Goal: Transaction & Acquisition: Book appointment/travel/reservation

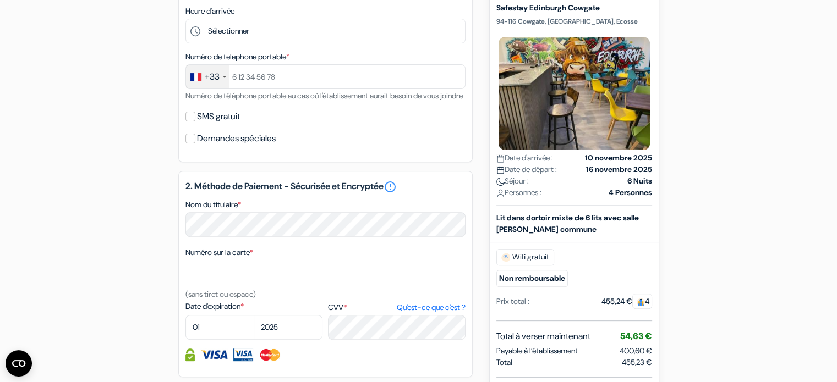
scroll to position [368, 0]
click at [411, 147] on div "Demandes spéciales" at bounding box center [325, 138] width 280 height 15
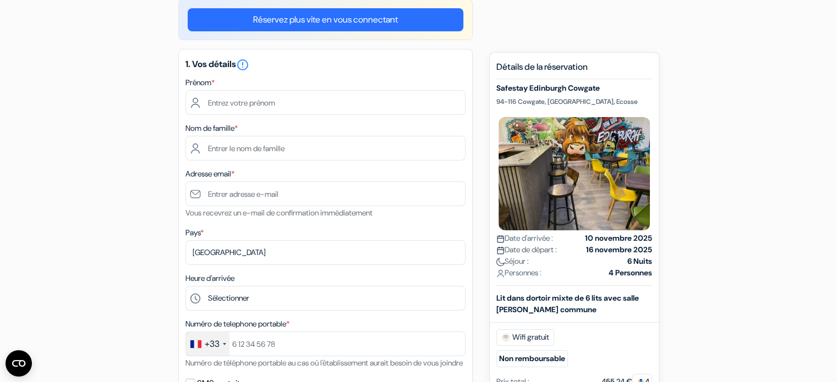
scroll to position [93, 0]
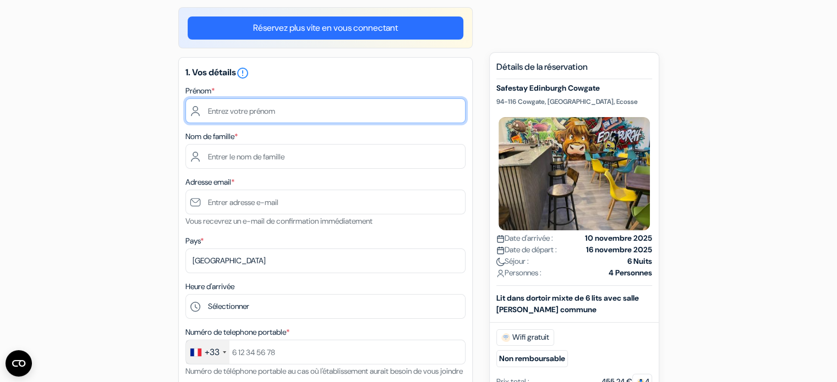
click at [332, 104] on input "text" at bounding box center [325, 110] width 280 height 25
type input "[PERSON_NAME]"
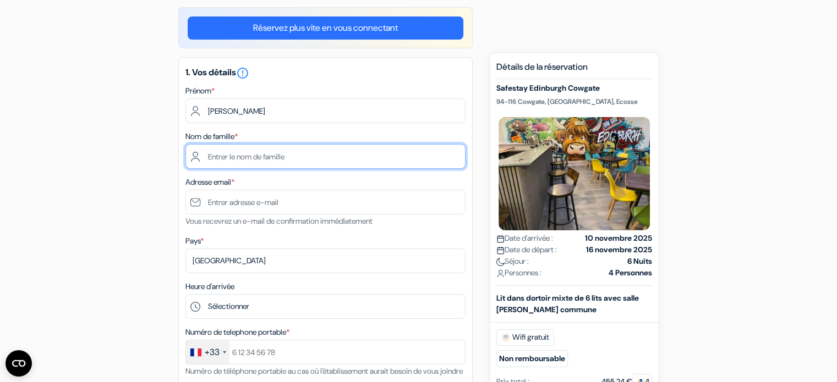
click at [379, 159] on input "text" at bounding box center [325, 156] width 280 height 25
type input "MARGRY"
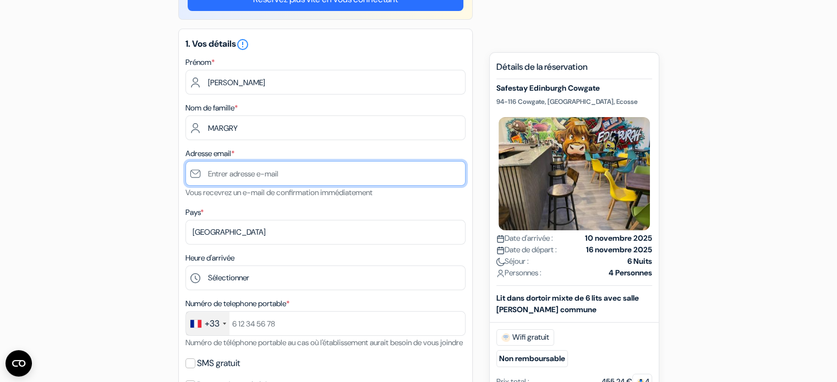
scroll to position [148, 0]
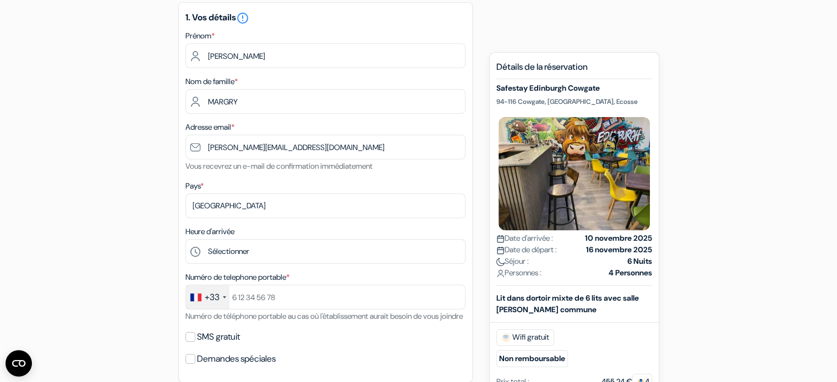
drag, startPoint x: 271, startPoint y: 189, endPoint x: 311, endPoint y: 212, distance: 47.1
click at [311, 212] on div "Pays * Selectionner le pays Abkhazie [GEOGRAPHIC_DATA] [GEOGRAPHIC_DATA] Du [GE…" at bounding box center [325, 198] width 280 height 39
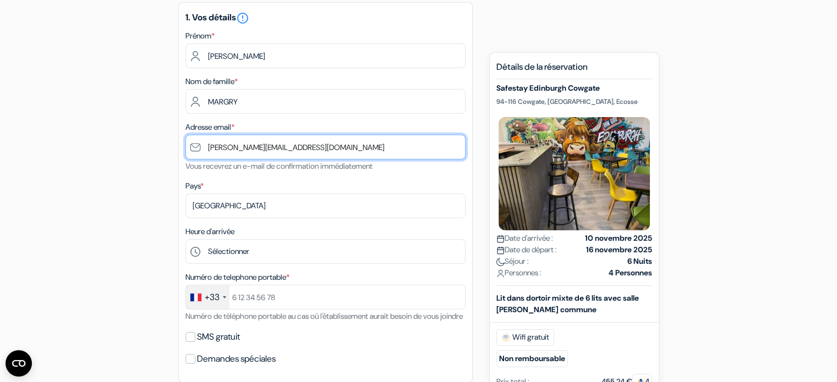
click at [234, 147] on input "[PERSON_NAME][EMAIL_ADDRESS][DOMAIN_NAME]" at bounding box center [325, 147] width 280 height 25
type input "[EMAIL_ADDRESS][PERSON_NAME][DOMAIN_NAME]"
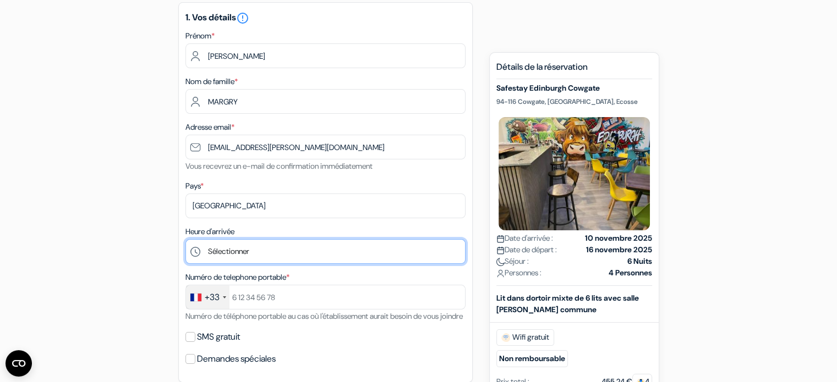
click at [228, 255] on select "Sélectionner 1:00 2:00 3:00 4:00 5:00 6:00 7:00 8:00 9:00 10:00 11:00 12:00 13:…" at bounding box center [325, 251] width 280 height 25
click at [236, 249] on select "Sélectionner 1:00 2:00 3:00 4:00 5:00 6:00 7:00 8:00 9:00 10:00 11:00 12:00 13:…" at bounding box center [325, 251] width 280 height 25
select select "15"
click at [185, 240] on select "Sélectionner 1:00 2:00 3:00 4:00 5:00 6:00 7:00 8:00 9:00 10:00 11:00 12:00 13:…" at bounding box center [325, 251] width 280 height 25
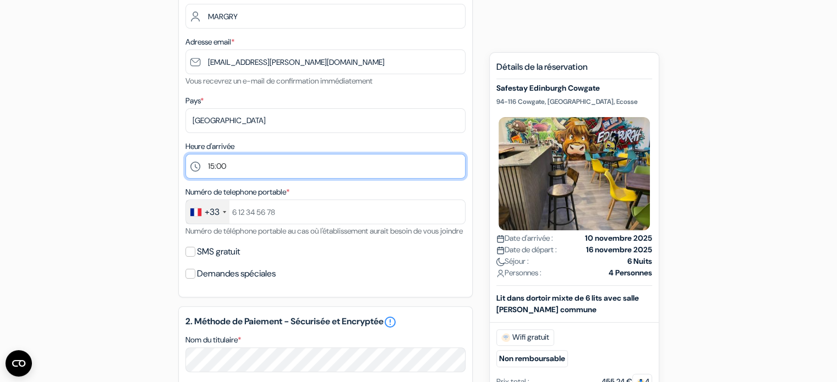
scroll to position [258, 0]
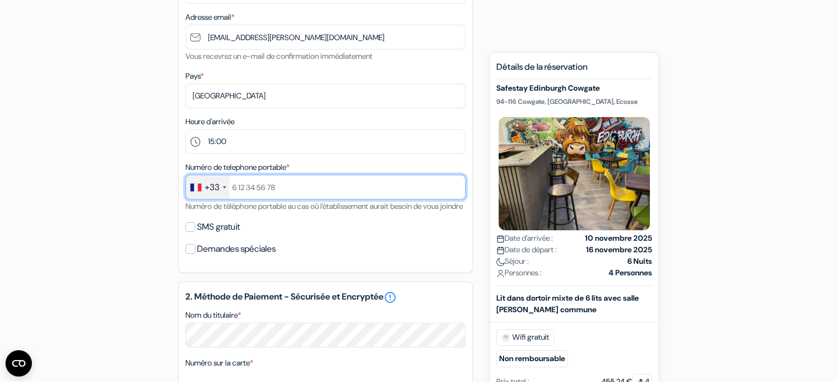
click at [272, 191] on input "text" at bounding box center [325, 187] width 280 height 25
type input "6 89 87 41 32"
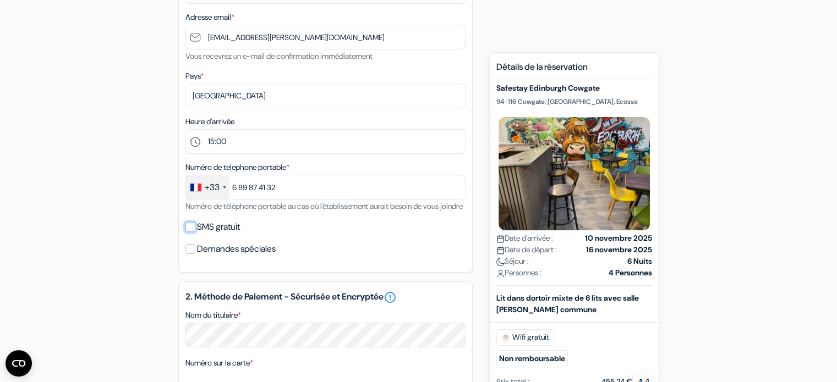
click at [187, 232] on input "SMS gratuit" at bounding box center [190, 227] width 10 height 10
checkbox input "true"
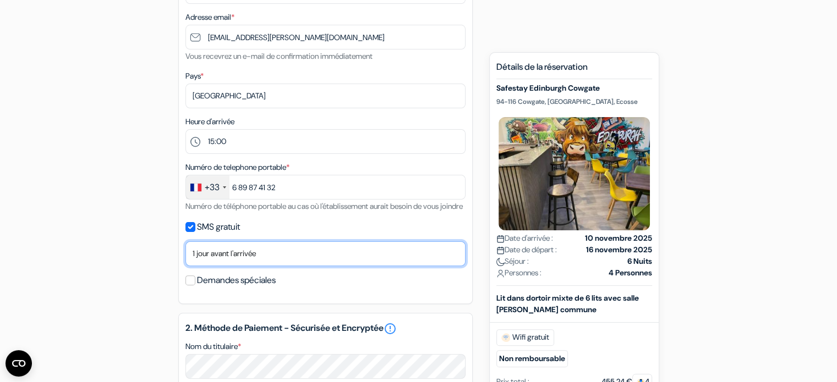
click at [287, 266] on select "Non merci Maintenant Le jour de votre arrivée 1 jour avant l'arrivée 2 jours av…" at bounding box center [325, 253] width 280 height 25
click at [185, 255] on select "Non merci Maintenant Le jour de votre arrivée 1 jour avant l'arrivée 2 jours av…" at bounding box center [325, 253] width 280 height 25
click at [255, 266] on select "Non merci Maintenant Le jour de votre arrivée 1 jour avant l'arrivée 2 jours av…" at bounding box center [325, 253] width 280 height 25
click at [185, 255] on select "Non merci Maintenant Le jour de votre arrivée 1 jour avant l'arrivée 2 jours av…" at bounding box center [325, 253] width 280 height 25
click at [244, 263] on select "Non merci Maintenant Le jour de votre arrivée 1 jour avant l'arrivée 2 jours av…" at bounding box center [325, 253] width 280 height 25
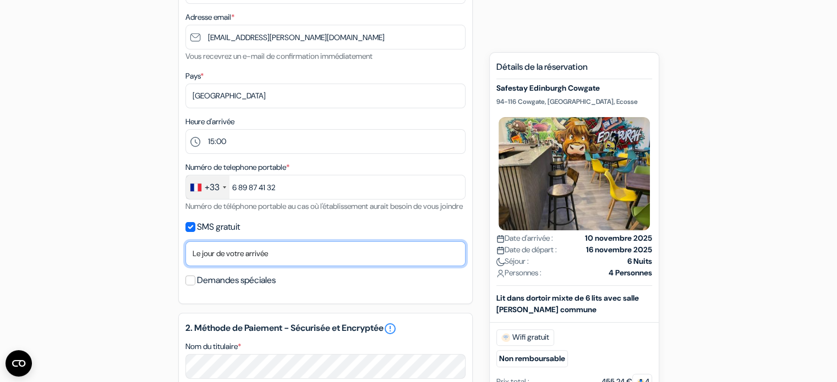
select select "7"
click at [185, 255] on select "Non merci Maintenant Le jour de votre arrivée 1 jour avant l'arrivée 2 jours av…" at bounding box center [325, 253] width 280 height 25
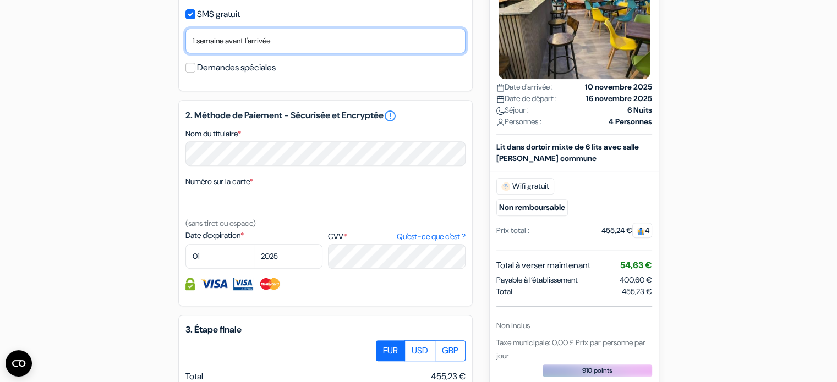
scroll to position [478, 0]
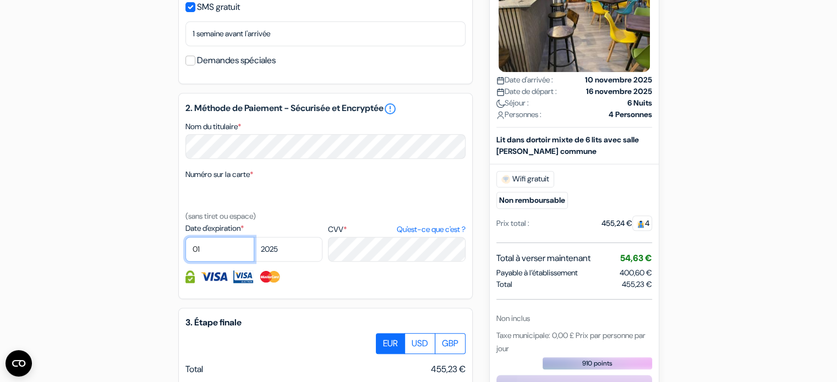
select select "08"
select select "2028"
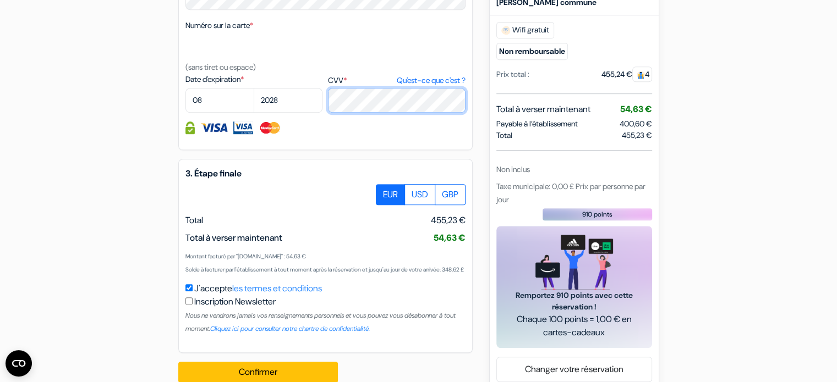
scroll to position [674, 0]
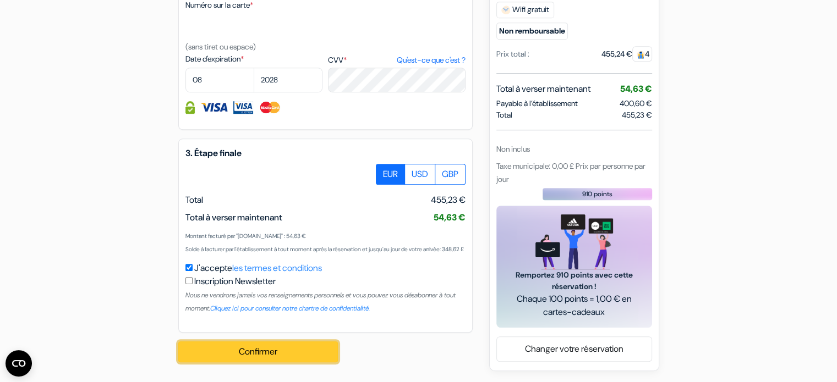
click at [282, 355] on button "Confirmer Loading..." at bounding box center [257, 352] width 159 height 21
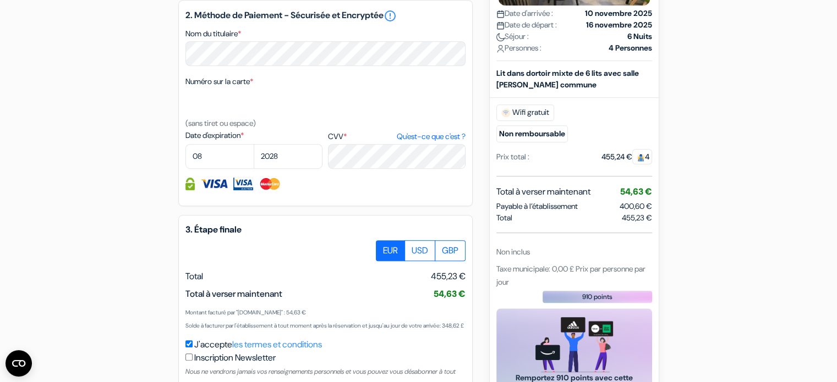
scroll to position [426, 0]
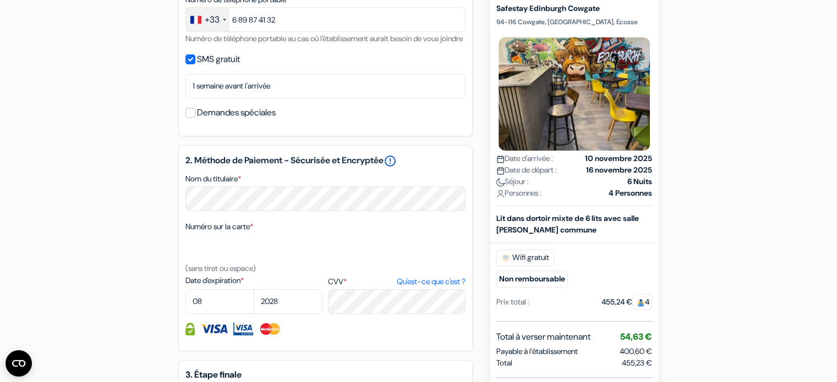
click at [397, 168] on link "error_outline" at bounding box center [389, 161] width 13 height 13
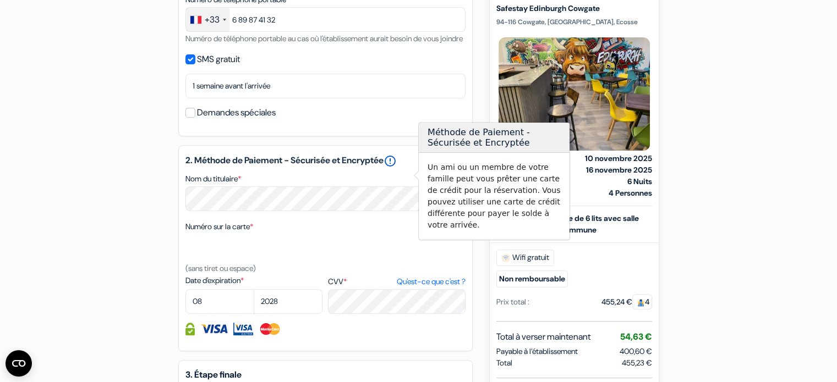
click at [397, 168] on link "error_outline" at bounding box center [389, 161] width 13 height 13
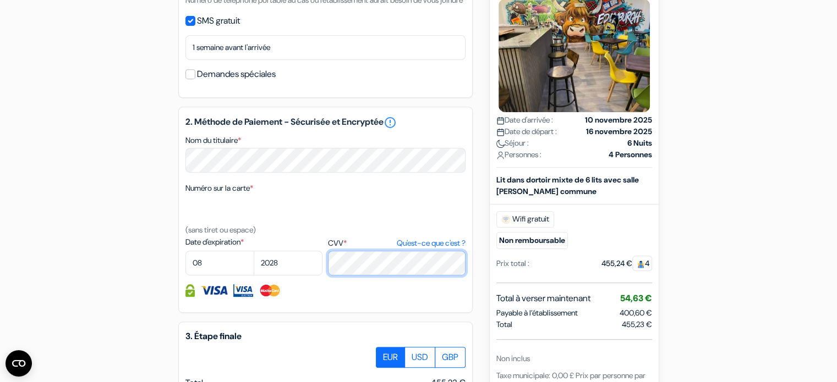
scroll to position [701, 0]
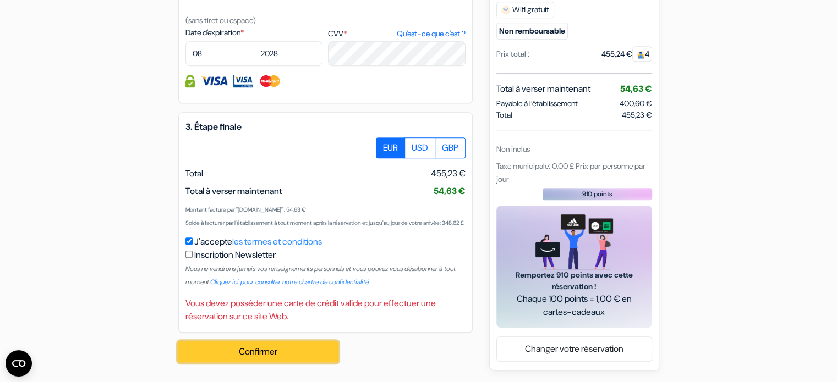
click at [240, 356] on button "Confirmer Loading..." at bounding box center [257, 352] width 159 height 21
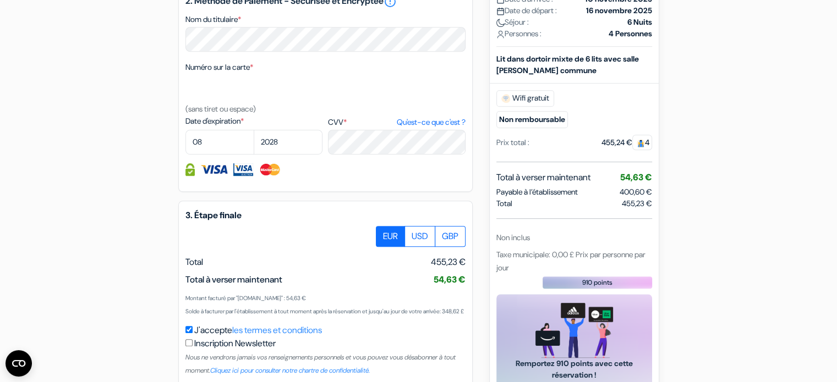
scroll to position [481, 0]
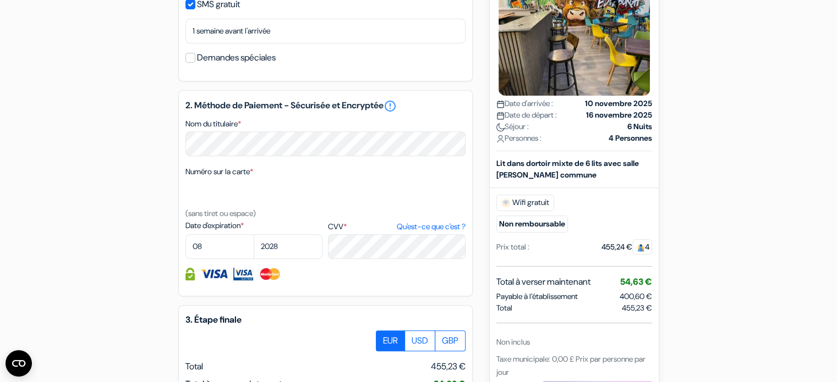
click at [213, 280] on img at bounding box center [213, 274] width 27 height 13
click at [241, 280] on img at bounding box center [243, 274] width 20 height 13
click at [218, 259] on select "01 02 03 04 05 06 07 08 09 10 11 12" at bounding box center [219, 246] width 69 height 25
click at [221, 259] on select "01 02 03 04 05 06 07 08 09 10 11 12" at bounding box center [219, 246] width 69 height 25
click at [294, 220] on div "Numéro sur la carte * (sans tiret ou espace)" at bounding box center [325, 192] width 280 height 55
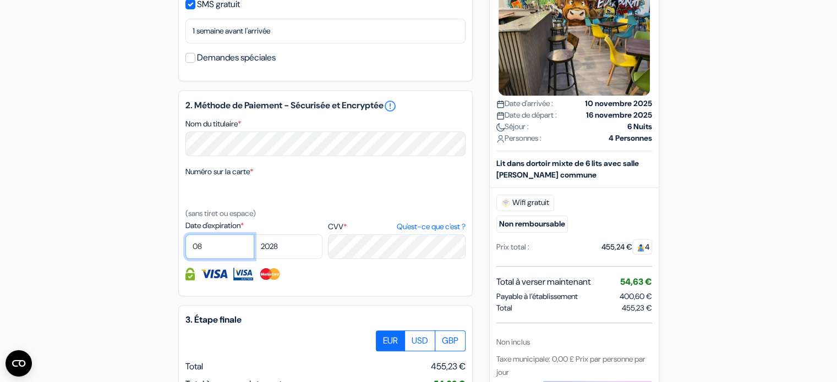
click at [225, 256] on select "01 02 03 04 05 06 07 08 09 10 11 12" at bounding box center [219, 246] width 69 height 25
click at [185, 249] on select "01 02 03 04 05 06 07 08 09 10 11 12" at bounding box center [219, 246] width 69 height 25
click at [308, 259] on select "2025 2026 2027 2028 2029 2030 2031 2032 2033 2034 2035 2036 2037 2038 2039 2040…" at bounding box center [288, 246] width 69 height 25
click at [254, 249] on select "2025 2026 2027 2028 2029 2030 2031 2032 2033 2034 2035 2036 2037 2038 2039 2040…" at bounding box center [288, 246] width 69 height 25
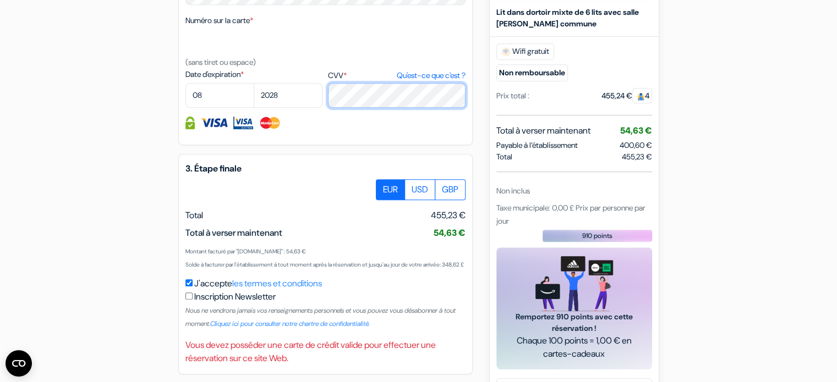
scroll to position [701, 0]
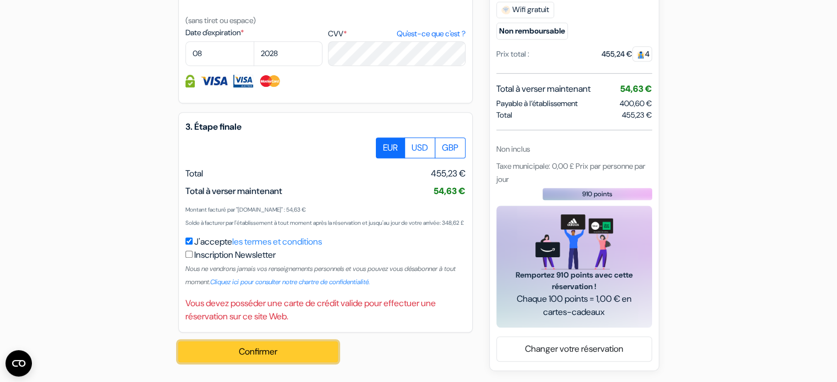
click at [288, 349] on button "Confirmer Loading..." at bounding box center [257, 352] width 159 height 21
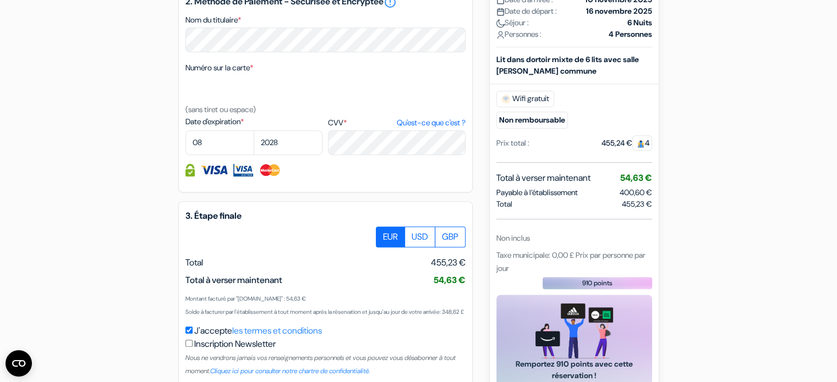
scroll to position [481, 0]
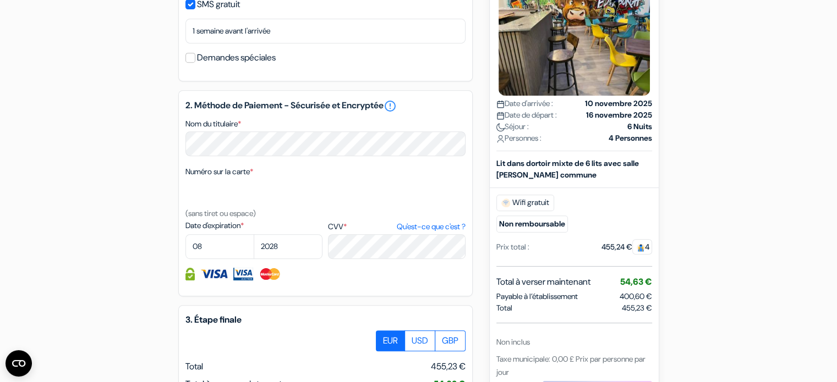
click at [241, 130] on label "Nom du titulaire *" at bounding box center [213, 124] width 56 height 12
click at [0, 0] on textarea "Nom du titulaire *" at bounding box center [0, 0] width 0 height 0
click at [241, 129] on span "*" at bounding box center [239, 124] width 3 height 10
click at [0, 0] on textarea "Nom du titulaire *" at bounding box center [0, 0] width 0 height 0
click at [253, 177] on span "*" at bounding box center [251, 172] width 3 height 10
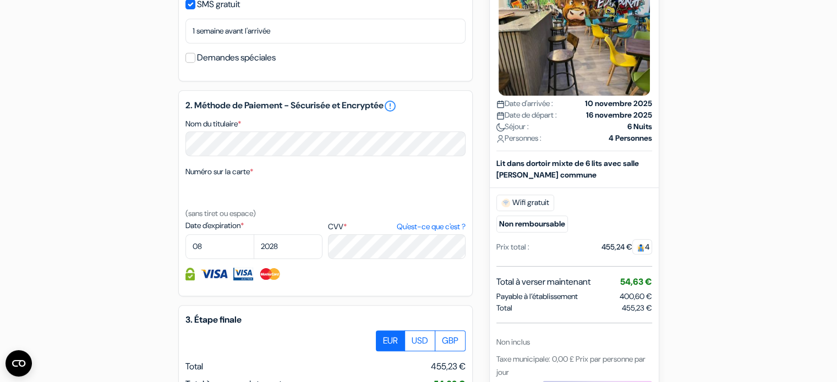
click at [0, 0] on textarea "Nom du titulaire *" at bounding box center [0, 0] width 0 height 0
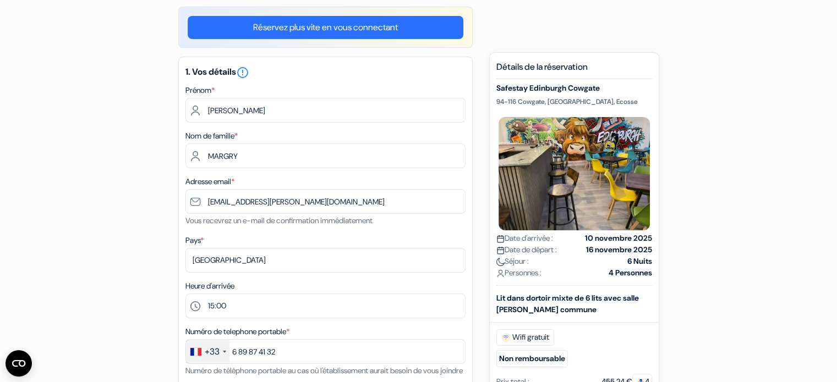
scroll to position [0, 0]
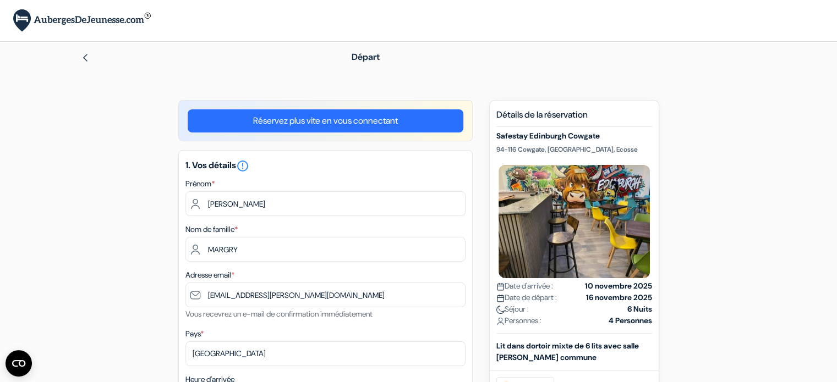
click at [379, 125] on link "Réservez plus vite en vous connectant" at bounding box center [326, 120] width 276 height 23
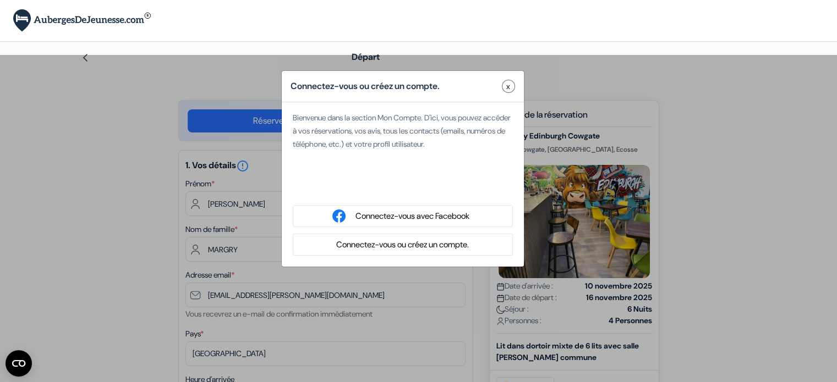
type input "Margry"
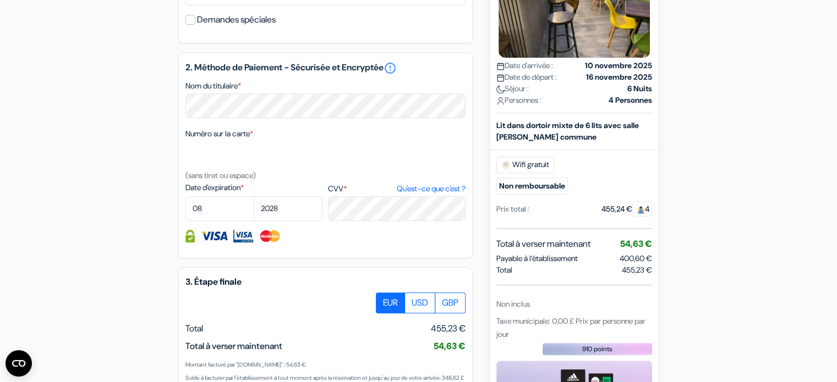
scroll to position [659, 0]
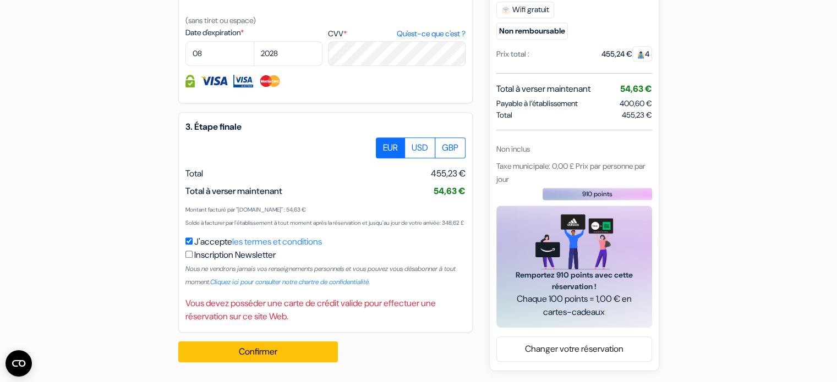
click at [293, 307] on div "Vous devez posséder une carte de crédit valide pour effectuer une réservation s…" at bounding box center [325, 310] width 280 height 26
click at [317, 318] on div "Vous devez posséder une carte de crédit valide pour effectuer une réservation s…" at bounding box center [325, 310] width 280 height 26
click at [297, 357] on button "Confirmer Loading..." at bounding box center [257, 352] width 159 height 21
click at [418, 137] on label "USD" at bounding box center [419, 147] width 31 height 21
click at [383, 137] on input "USD" at bounding box center [379, 140] width 7 height 7
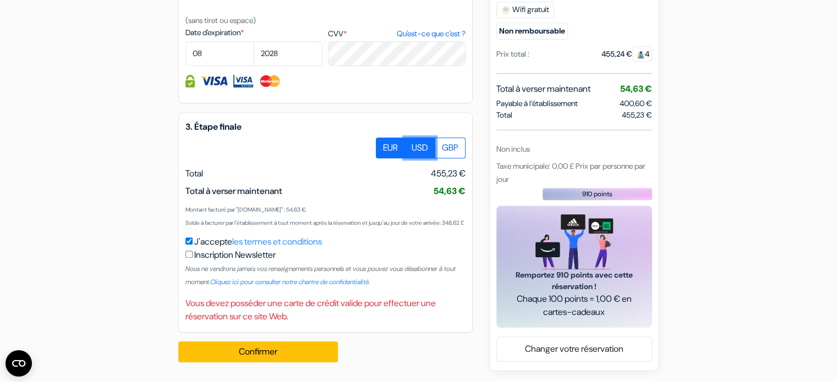
radio input "true"
click at [453, 140] on label "GBP" at bounding box center [449, 147] width 31 height 21
click at [383, 140] on input "GBP" at bounding box center [379, 140] width 7 height 7
radio input "true"
click at [387, 137] on label "EUR" at bounding box center [390, 147] width 29 height 21
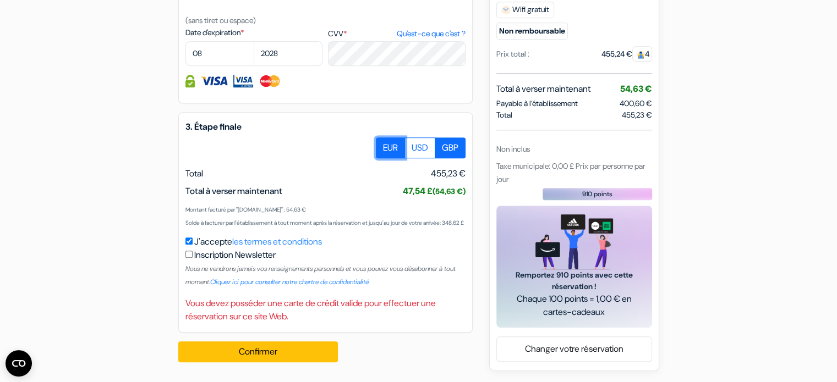
click at [383, 137] on input "EUR" at bounding box center [379, 140] width 7 height 7
radio input "true"
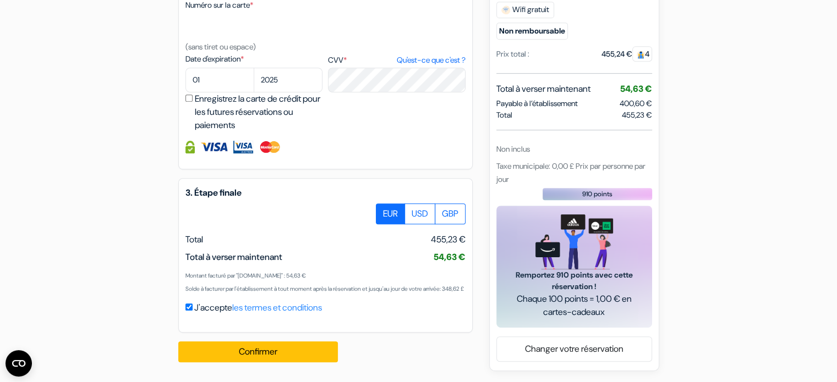
scroll to position [492, 0]
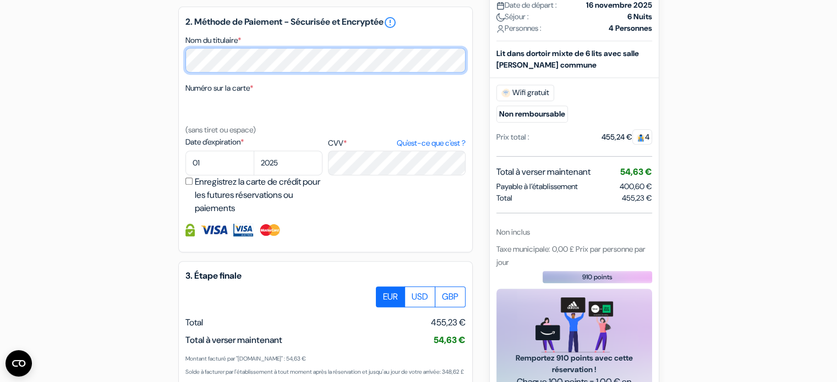
click at [162, 71] on div "add_box Safestay Edinburgh Cowgate 94-116 Cowgate, Édimbourg, Ecosse Détails de…" at bounding box center [419, 31] width 726 height 846
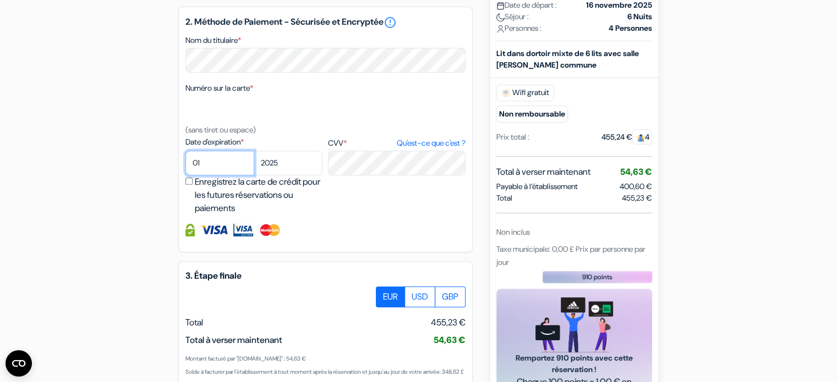
click at [215, 175] on select "01 02 03 04 05 06 07 08 09 10 11 12" at bounding box center [219, 163] width 69 height 25
select select "08"
click at [185, 165] on select "01 02 03 04 05 06 07 08 09 10 11 12" at bounding box center [219, 163] width 69 height 25
click at [293, 173] on select "2025 2026 2027 2028 2029 2030 2031 2032 2033 2034 2035 2036 2037 2038 2039 2040…" at bounding box center [288, 163] width 69 height 25
select select "2028"
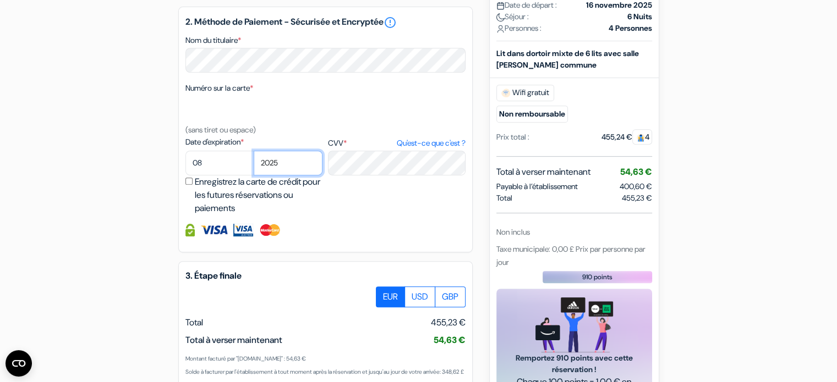
click at [254, 165] on select "2025 2026 2027 2028 2029 2030 2031 2032 2033 2034 2035 2036 2037 2038 2039 2040…" at bounding box center [288, 163] width 69 height 25
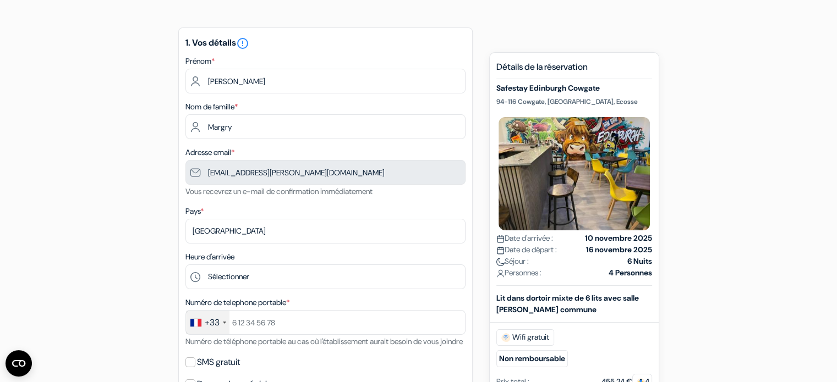
scroll to position [107, 0]
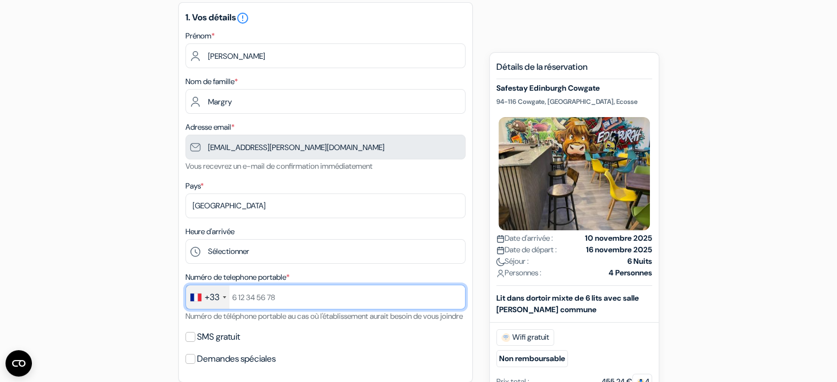
click at [260, 302] on input "text" at bounding box center [325, 297] width 280 height 25
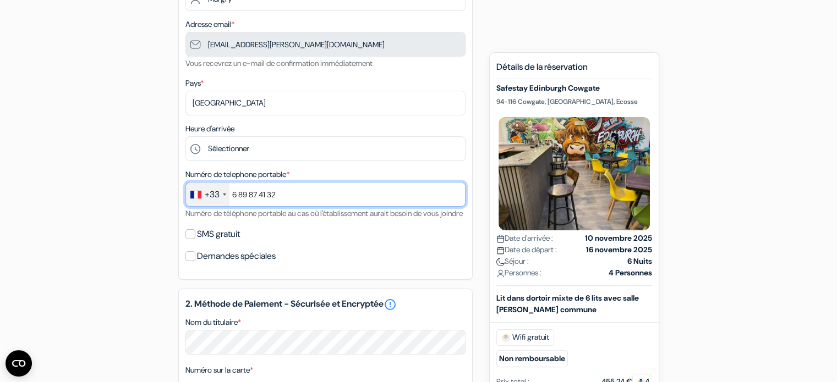
scroll to position [217, 0]
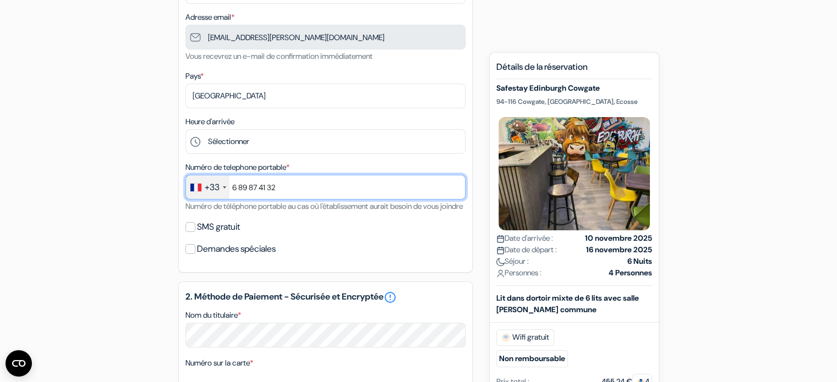
type input "6 89 87 41 32"
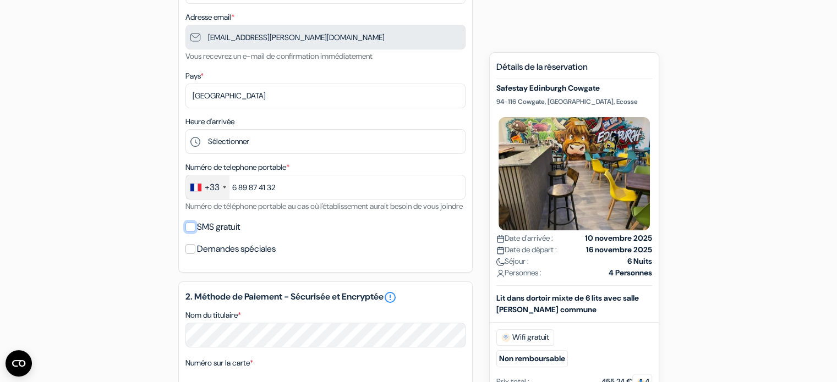
click at [190, 232] on input "SMS gratuit" at bounding box center [190, 227] width 10 height 10
checkbox input "true"
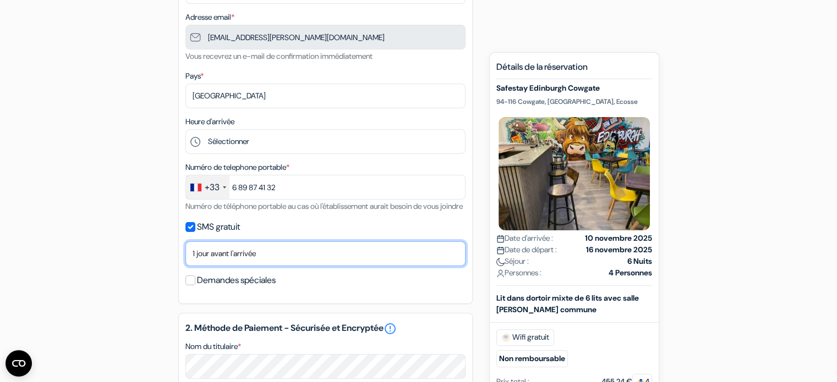
click at [270, 266] on select "Non merci Maintenant Le jour de votre arrivée 1 jour avant l'arrivée 2 jours av…" at bounding box center [325, 253] width 280 height 25
select select "7"
click at [185, 255] on select "Non merci Maintenant Le jour de votre arrivée 1 jour avant l'arrivée 2 jours av…" at bounding box center [325, 253] width 280 height 25
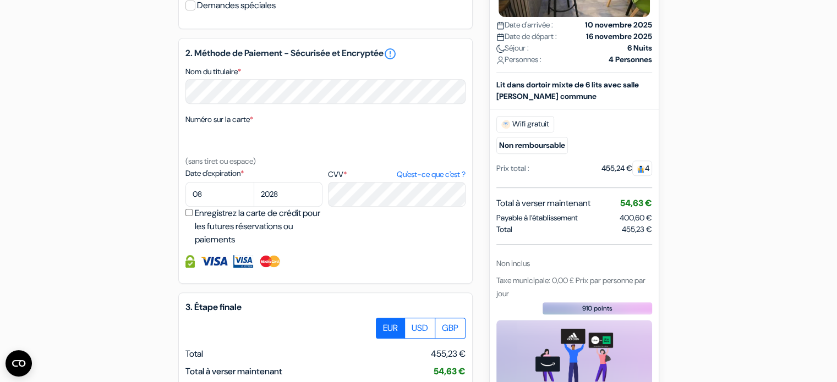
scroll to position [633, 0]
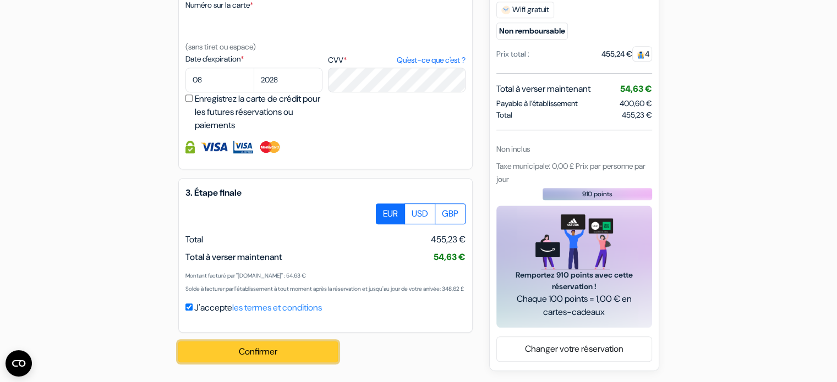
click at [261, 353] on button "Confirmer Loading..." at bounding box center [257, 352] width 159 height 21
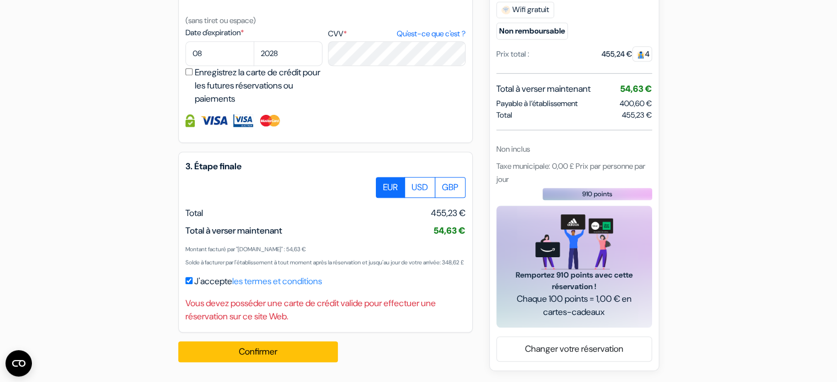
scroll to position [659, 0]
click at [452, 179] on label "GBP" at bounding box center [449, 187] width 31 height 21
click at [383, 179] on input "GBP" at bounding box center [379, 180] width 7 height 7
radio input "true"
click at [422, 177] on label "USD" at bounding box center [419, 187] width 31 height 21
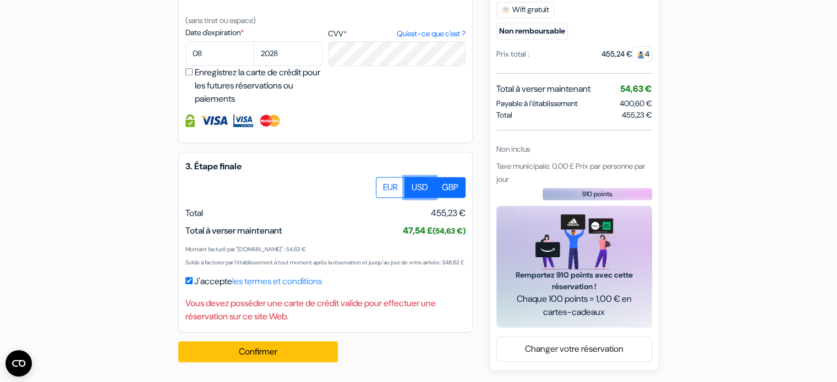
click at [383, 177] on input "USD" at bounding box center [379, 180] width 7 height 7
radio input "true"
click at [382, 177] on label "EUR" at bounding box center [390, 187] width 29 height 21
click at [382, 177] on input "EUR" at bounding box center [379, 180] width 7 height 7
radio input "true"
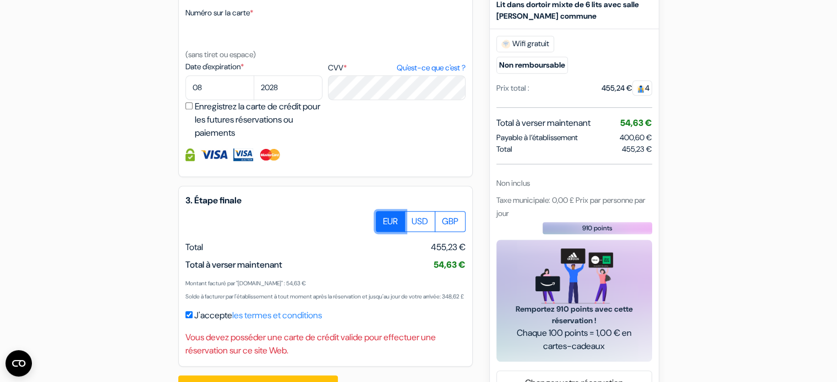
scroll to position [605, 0]
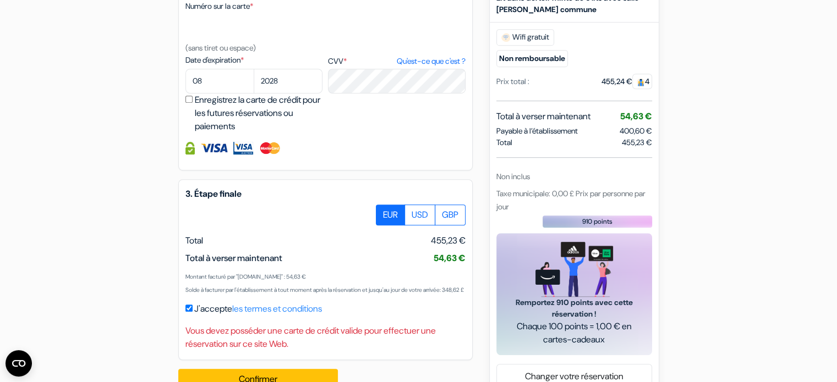
click at [406, 133] on div "Date d'expiration * 01 02 03 04 05 06 07 08 09 10 11 12 2025 2026 2027 2028 *" at bounding box center [325, 93] width 280 height 79
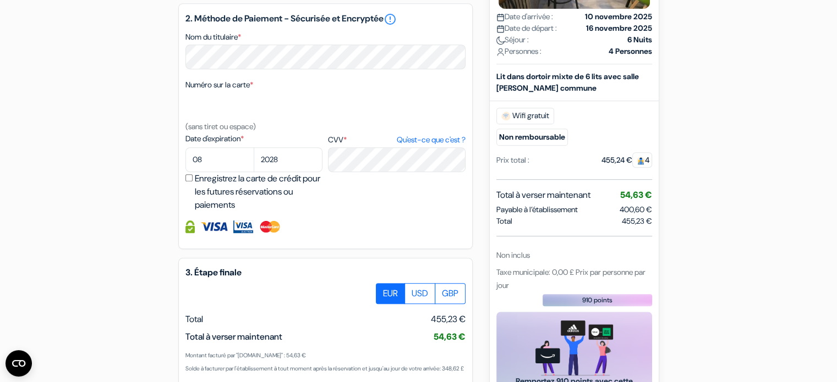
scroll to position [495, 0]
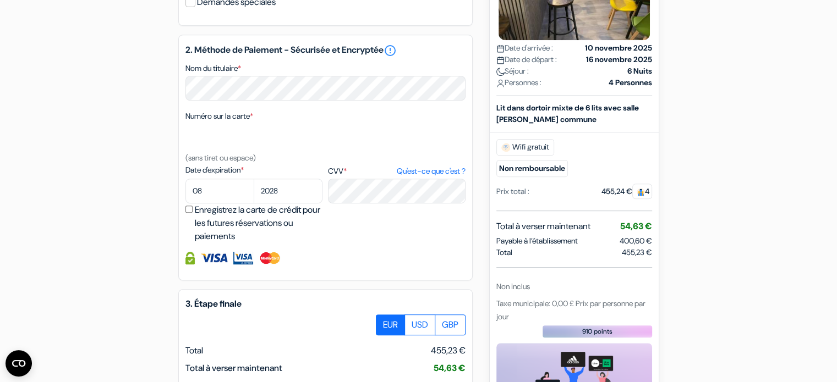
click at [253, 121] on span "*" at bounding box center [251, 116] width 3 height 10
click at [0, 0] on textarea "Nom du titulaire *" at bounding box center [0, 0] width 0 height 0
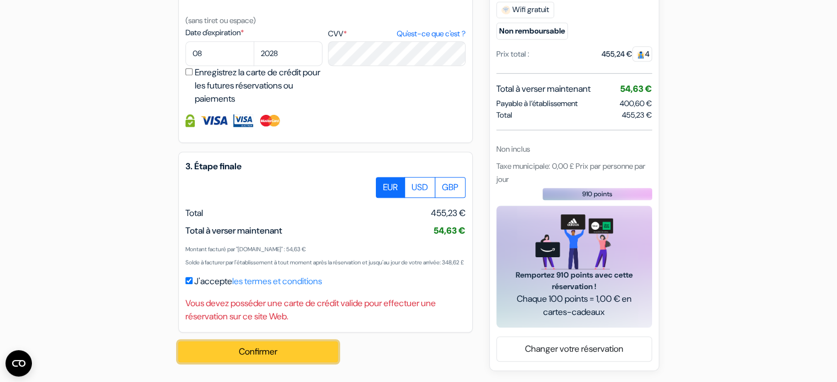
click at [310, 357] on button "Confirmer Loading..." at bounding box center [257, 352] width 159 height 21
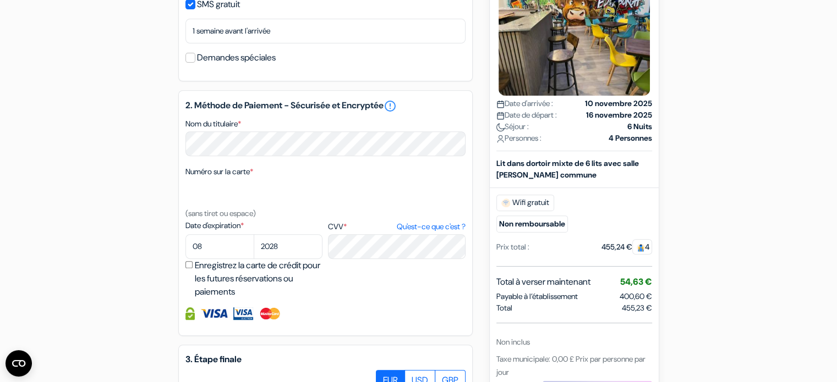
scroll to position [659, 0]
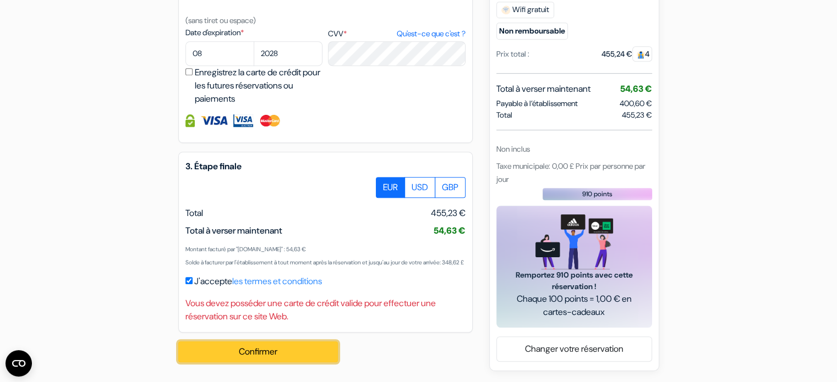
click at [283, 357] on button "Confirmer Loading..." at bounding box center [257, 352] width 159 height 21
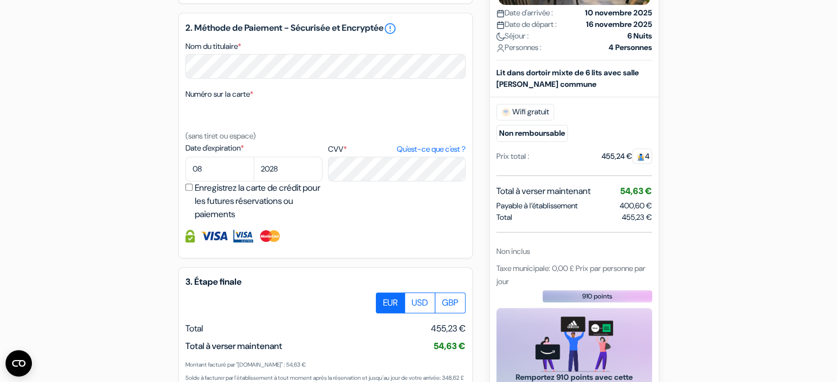
scroll to position [426, 0]
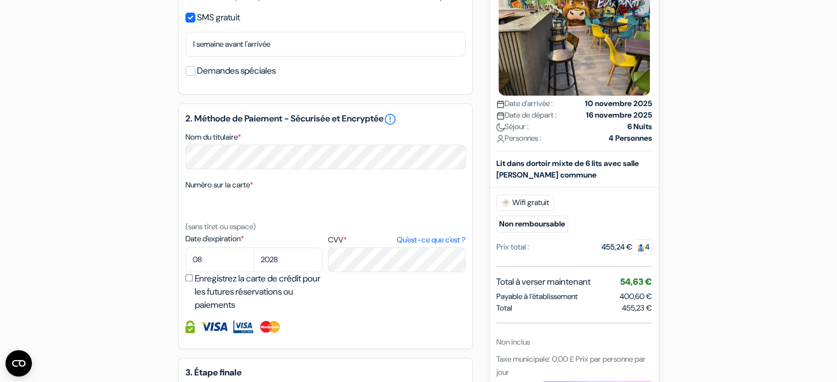
click at [253, 190] on span "*" at bounding box center [251, 185] width 3 height 10
click at [0, 0] on textarea "Nom du titulaire *" at bounding box center [0, 0] width 0 height 0
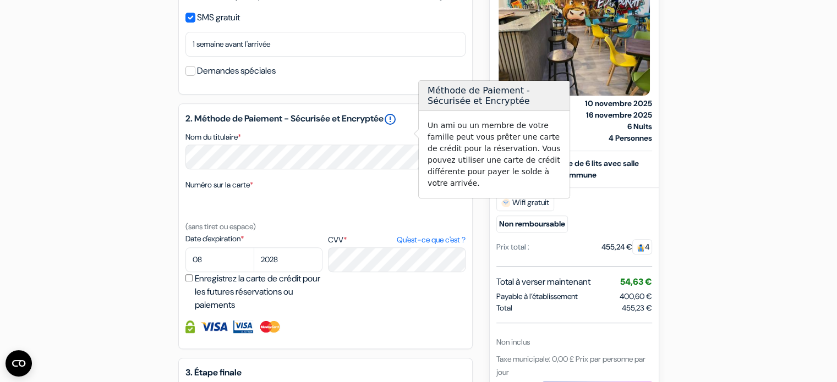
click at [413, 134] on body "Langue Fermer Monnaie Fermer" at bounding box center [418, 55] width 837 height 963
click at [397, 126] on link "error_outline" at bounding box center [389, 119] width 13 height 13
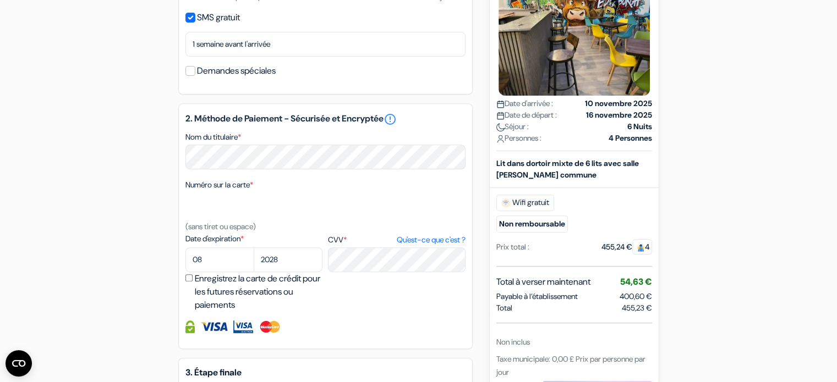
click at [200, 232] on small "(sans tiret ou espace)" at bounding box center [220, 227] width 70 height 10
click at [238, 232] on small "(sans tiret ou espace)" at bounding box center [220, 227] width 70 height 10
click at [245, 232] on small "(sans tiret ou espace)" at bounding box center [220, 227] width 70 height 10
